Goal: Navigation & Orientation: Understand site structure

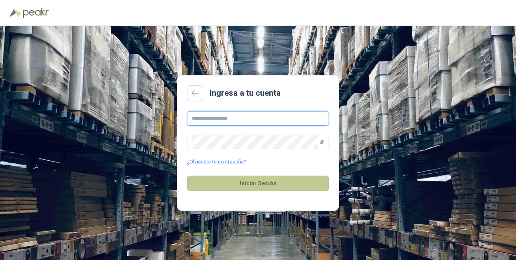
type input "**********"
click at [262, 186] on button "Iniciar Sesión" at bounding box center [258, 183] width 142 height 15
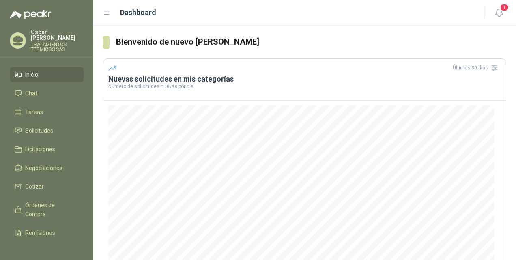
scroll to position [105, 0]
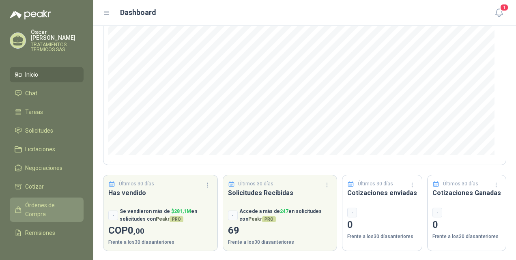
click at [38, 206] on span "Órdenes de Compra" at bounding box center [50, 210] width 51 height 18
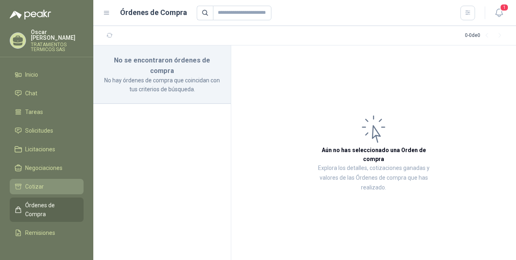
click at [39, 183] on span "Cotizar" at bounding box center [34, 186] width 19 height 9
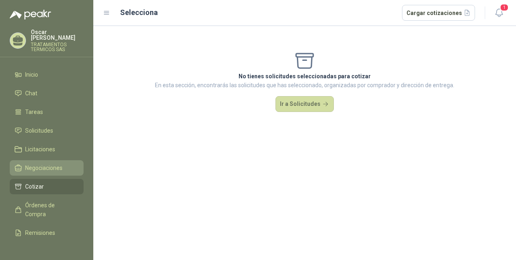
click at [43, 167] on span "Negociaciones" at bounding box center [43, 167] width 37 height 9
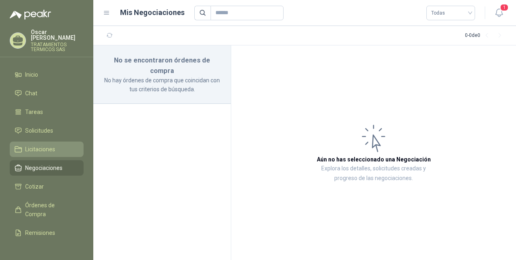
click at [45, 151] on span "Licitaciones" at bounding box center [40, 149] width 30 height 9
